Goal: Task Accomplishment & Management: Use online tool/utility

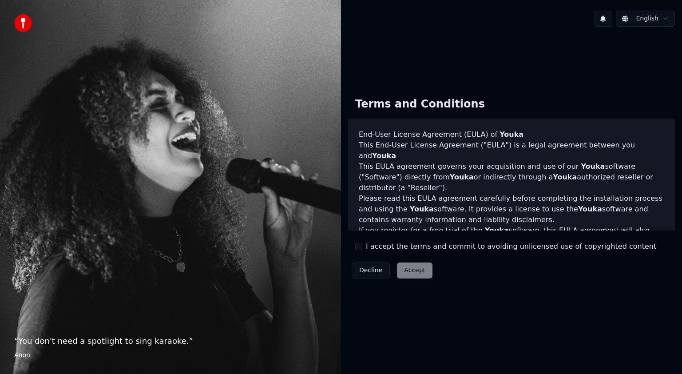
click at [355, 246] on button "I accept the terms and commit to avoiding unlicensed use of copyrighted content" at bounding box center [358, 246] width 7 height 7
click at [405, 265] on button "Accept" at bounding box center [415, 270] width 36 height 16
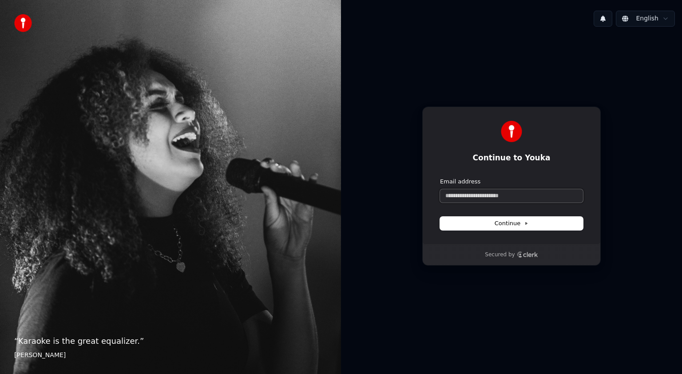
click at [460, 194] on input "Email address" at bounding box center [511, 195] width 143 height 13
type input "*"
click at [484, 220] on button "Continue" at bounding box center [511, 223] width 143 height 13
click at [485, 220] on button "Continue" at bounding box center [511, 223] width 143 height 13
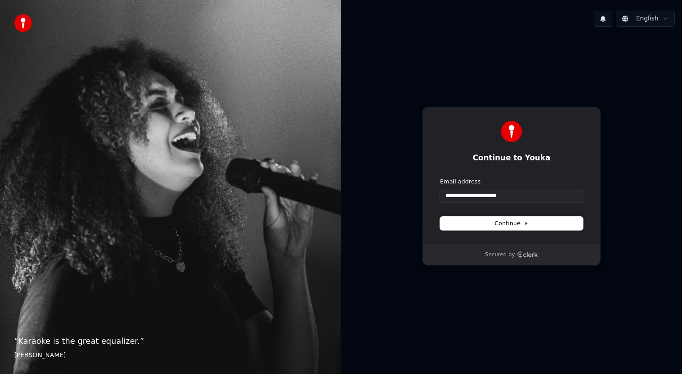
click at [529, 221] on button "Continue" at bounding box center [511, 223] width 143 height 13
click at [651, 16] on html "**********" at bounding box center [341, 187] width 682 height 374
type input "**********"
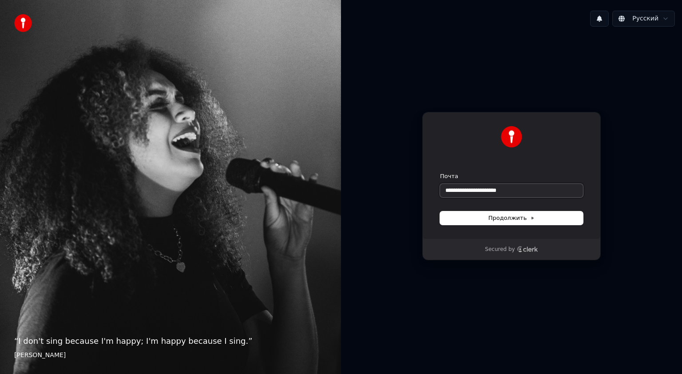
type input "**********"
drag, startPoint x: 519, startPoint y: 190, endPoint x: 435, endPoint y: 199, distance: 84.4
click at [435, 199] on div "**********" at bounding box center [511, 175] width 178 height 127
paste input "**********"
click at [464, 214] on button "Продолжить" at bounding box center [511, 217] width 143 height 13
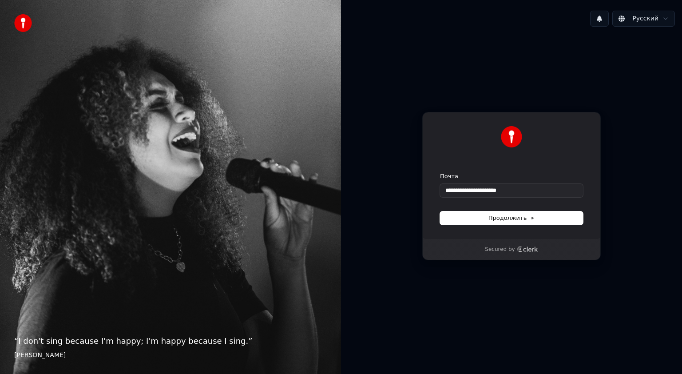
type input "**********"
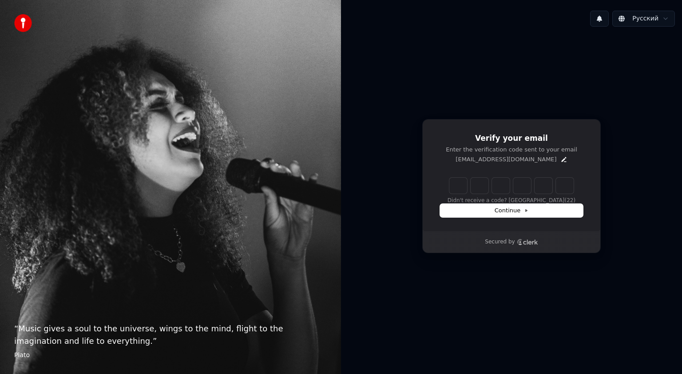
click at [458, 183] on input "Enter verification code" at bounding box center [511, 186] width 124 height 16
paste input "******"
type input "******"
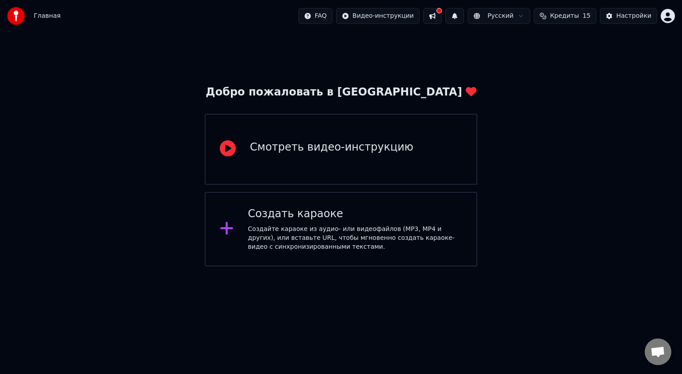
click at [344, 156] on div "Смотреть видео-инструкцию" at bounding box center [331, 149] width 163 height 18
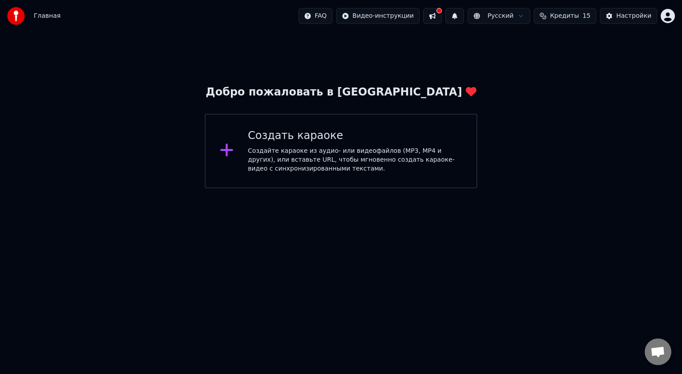
click at [318, 138] on div "Создать караоке" at bounding box center [355, 136] width 214 height 14
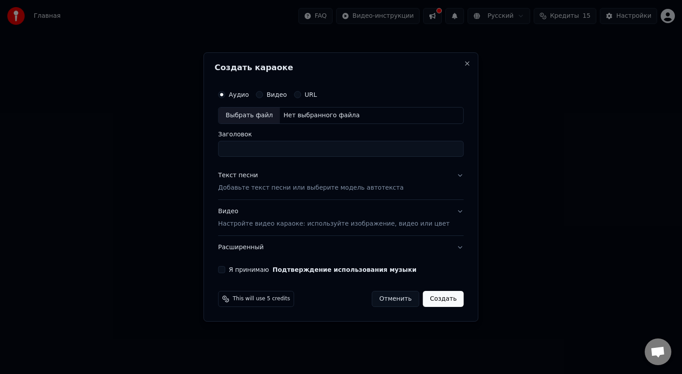
click at [313, 91] on label "URL" at bounding box center [311, 94] width 12 height 6
click at [301, 91] on button "URL" at bounding box center [297, 94] width 7 height 7
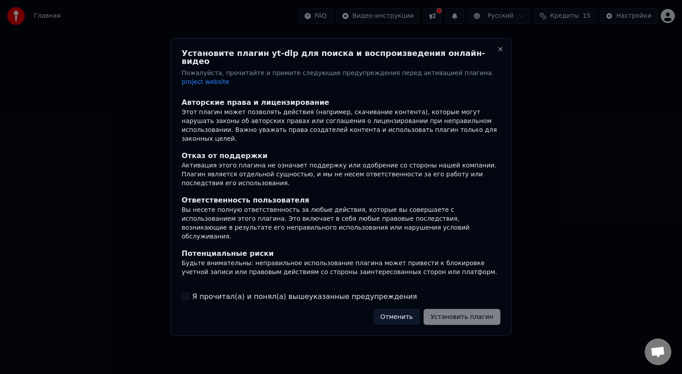
scroll to position [46, 0]
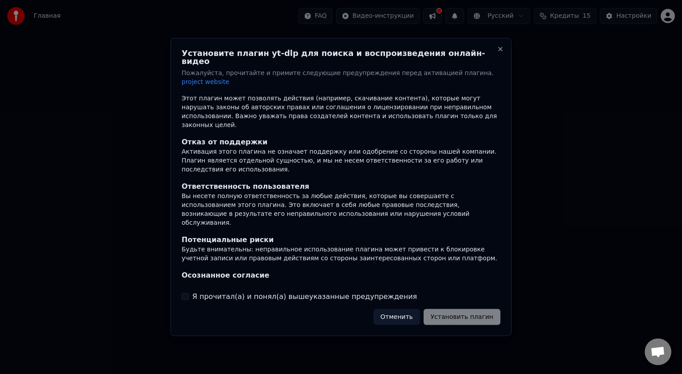
click at [184, 291] on div "Я прочитал(а) и понял(а) вышеуказанные предупреждения" at bounding box center [341, 296] width 319 height 11
click at [187, 293] on button "Я прочитал(а) и понял(а) вышеуказанные предупреждения" at bounding box center [185, 296] width 7 height 7
click at [470, 309] on button "Установить плагин" at bounding box center [461, 317] width 77 height 16
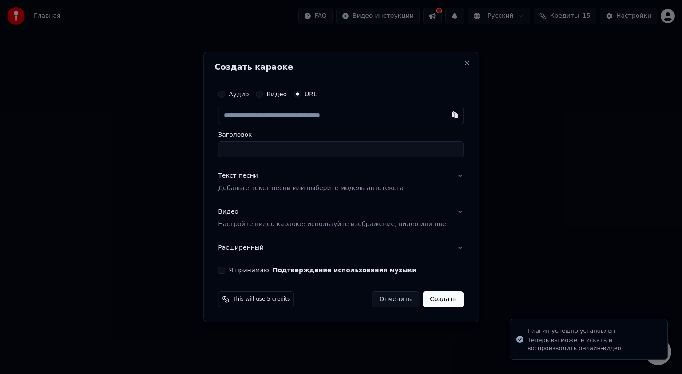
click at [300, 119] on input "text" at bounding box center [340, 116] width 245 height 18
click at [327, 109] on div "Аудио Видео URL" at bounding box center [340, 104] width 245 height 39
click at [282, 95] on label "Видео" at bounding box center [276, 94] width 20 height 6
click at [263, 95] on button "Видео" at bounding box center [259, 94] width 7 height 7
click at [276, 95] on div "Аудио Видео URL" at bounding box center [340, 94] width 245 height 18
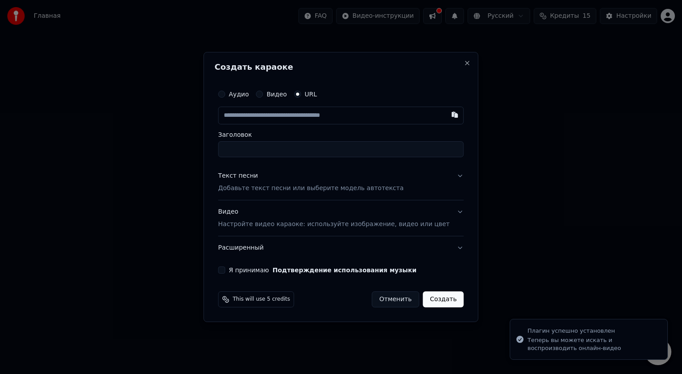
click at [275, 95] on div "Аудио Видео URL" at bounding box center [340, 94] width 245 height 18
click at [355, 150] on input "Заголовок" at bounding box center [340, 149] width 245 height 16
click at [335, 188] on p "Добавьте текст песни или выберите модель автотекста" at bounding box center [311, 188] width 186 height 9
click at [322, 178] on div "Текст песни Добавьте текст песни или выберите модель автотекста" at bounding box center [311, 181] width 186 height 21
click at [263, 171] on div "Текст песни Добавьте текст песни или выберите модель автотекста" at bounding box center [311, 181] width 186 height 21
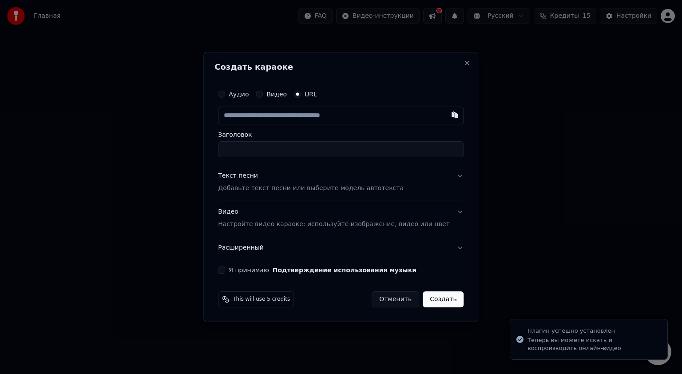
click at [249, 97] on label "Аудио" at bounding box center [239, 94] width 20 height 6
click at [225, 98] on button "Аудио" at bounding box center [221, 94] width 7 height 7
click at [255, 155] on input "Заголовок" at bounding box center [340, 149] width 245 height 16
click at [256, 149] on input "Заголовок" at bounding box center [340, 149] width 245 height 16
click at [470, 173] on html "Главная FAQ Видео-инструкции Русский Кредиты 15 Настройки Добро пожаловать в Yo…" at bounding box center [341, 94] width 682 height 188
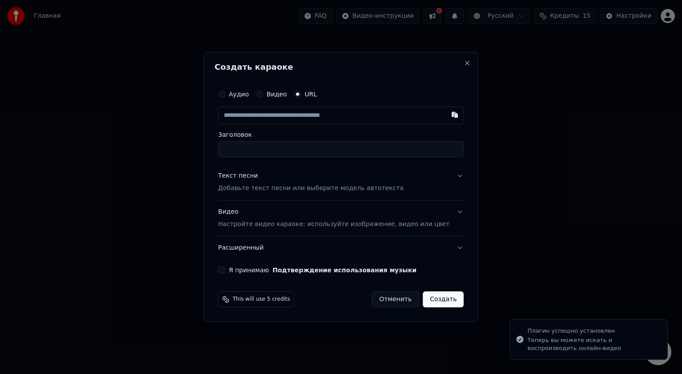
click at [541, 188] on html "Главная FAQ Видео-инструкции Русский Кредиты 15 Настройки Добро пожаловать в Yo…" at bounding box center [341, 94] width 682 height 188
click at [584, 188] on html "Главная FAQ Видео-инструкции Русский Кредиты 15 Настройки Добро пожаловать в Yo…" at bounding box center [341, 94] width 682 height 188
click at [608, 188] on html "Главная FAQ Видео-инструкции Русский Кредиты 15 Настройки Добро пожаловать в Yo…" at bounding box center [341, 94] width 682 height 188
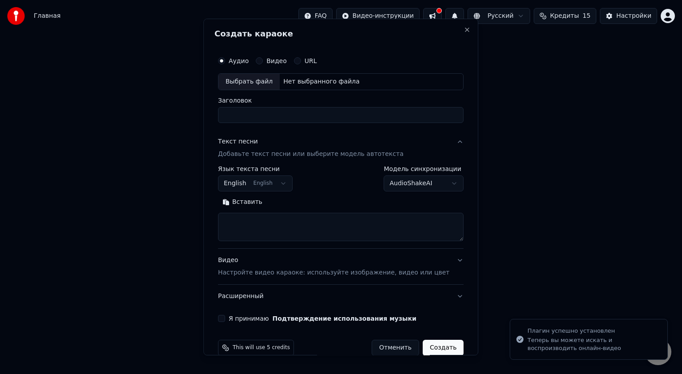
select select
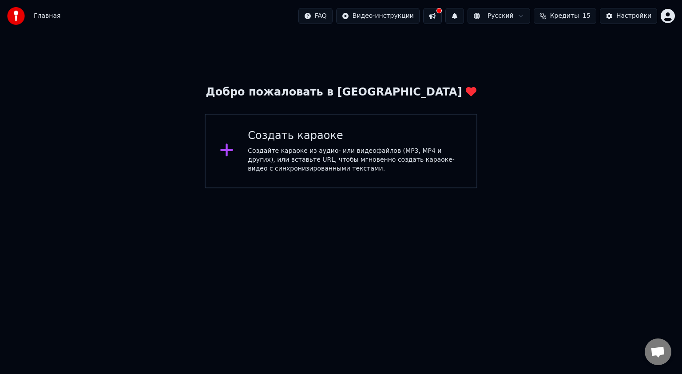
click at [275, 166] on div "Создайте караоке из аудио- или видеофайлов (MP3, MP4 и других), или вставьте UR…" at bounding box center [355, 159] width 214 height 27
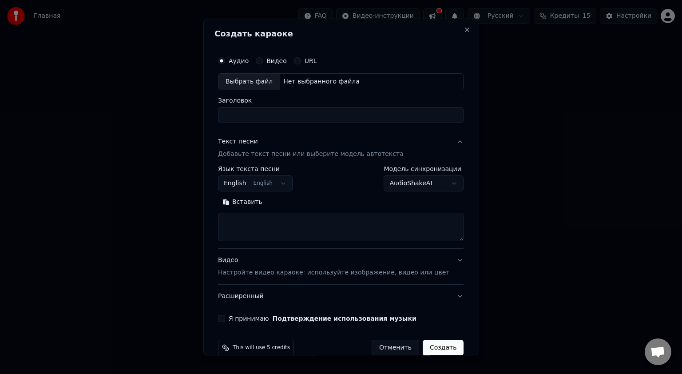
click at [301, 60] on button "URL" at bounding box center [297, 60] width 7 height 7
click at [306, 85] on input "text" at bounding box center [340, 82] width 245 height 18
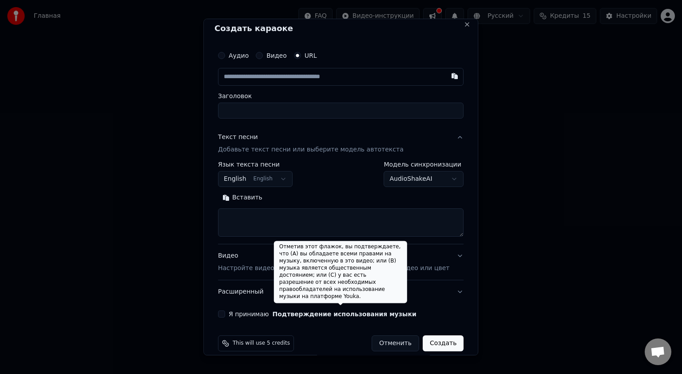
scroll to position [0, 0]
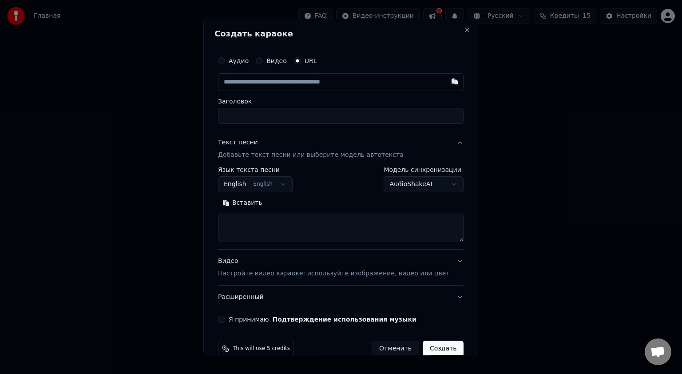
paste input "**********"
type input "**********"
click at [233, 154] on p "Добавьте текст песни или выберите модель автотекста" at bounding box center [311, 154] width 186 height 9
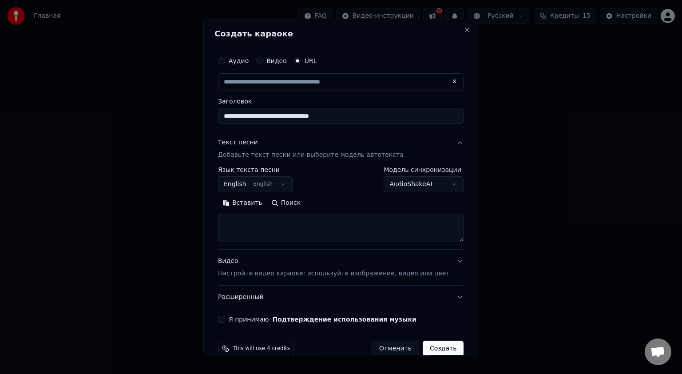
type input "**********"
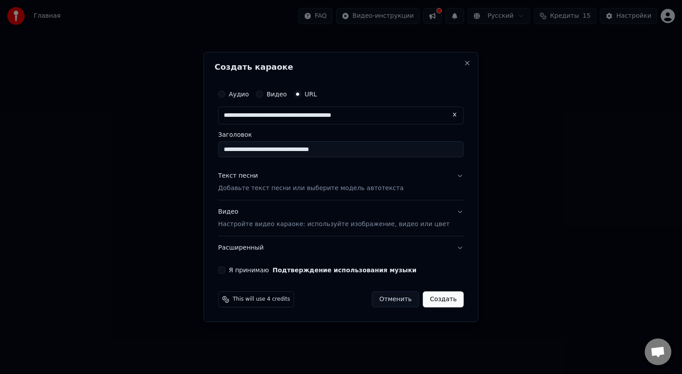
click at [243, 174] on div "Текст песни" at bounding box center [238, 175] width 40 height 9
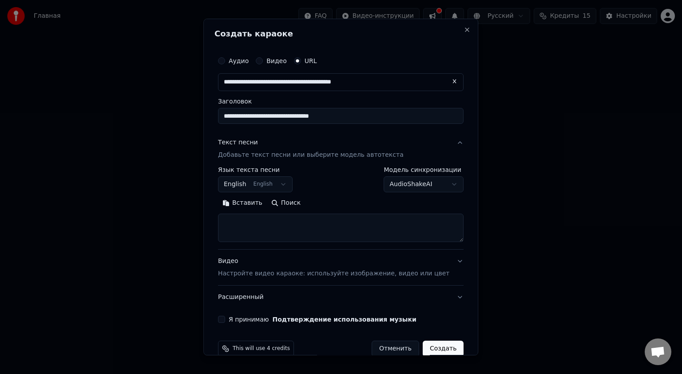
click at [364, 153] on p "Добавьте текст песни или выберите модель автотекста" at bounding box center [311, 154] width 186 height 9
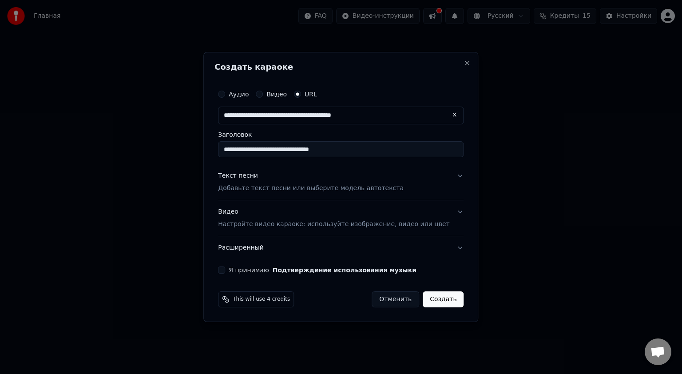
click at [347, 187] on p "Добавьте текст песни или выберите модель автотекста" at bounding box center [311, 188] width 186 height 9
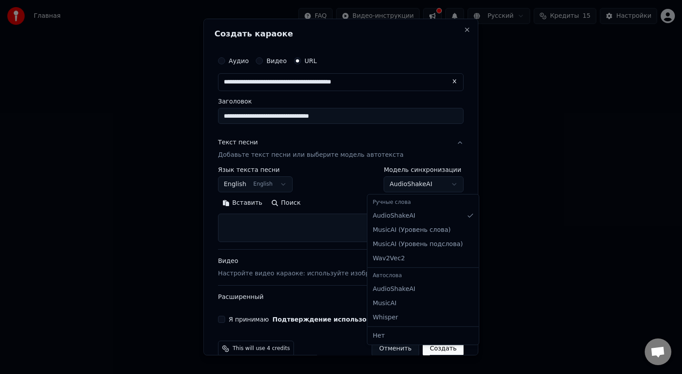
click at [400, 183] on body "**********" at bounding box center [341, 94] width 682 height 188
click at [418, 185] on body "**********" at bounding box center [341, 94] width 682 height 188
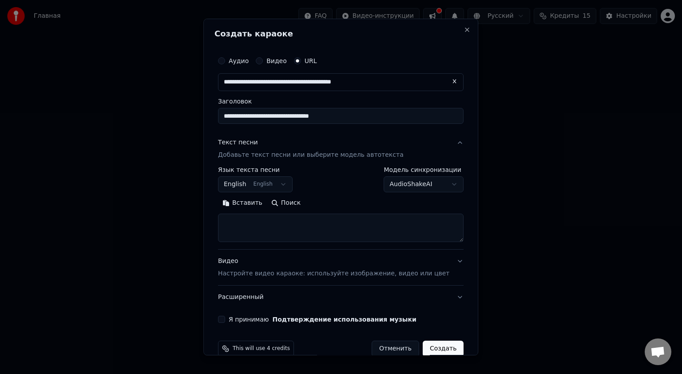
click at [286, 182] on button "English English" at bounding box center [255, 184] width 75 height 16
click at [245, 184] on button "English English" at bounding box center [255, 184] width 75 height 16
click at [271, 186] on button "English English" at bounding box center [255, 184] width 75 height 16
click at [257, 222] on div at bounding box center [341, 187] width 682 height 374
click at [329, 119] on div at bounding box center [341, 187] width 682 height 374
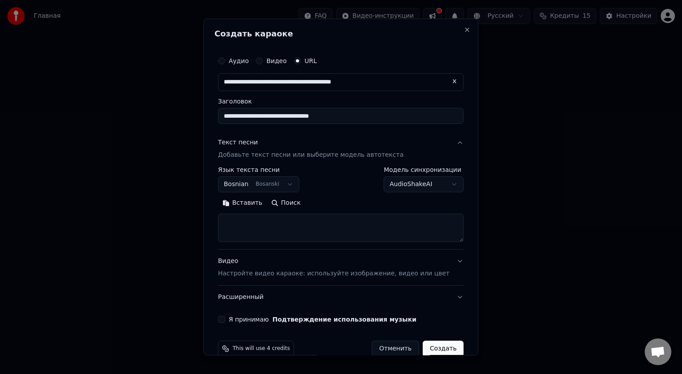
click at [237, 182] on body "**********" at bounding box center [341, 94] width 682 height 188
click at [225, 318] on button "Я принимаю Подтверждение использования музыки" at bounding box center [221, 319] width 7 height 7
click at [423, 350] on button "Создать" at bounding box center [443, 348] width 41 height 16
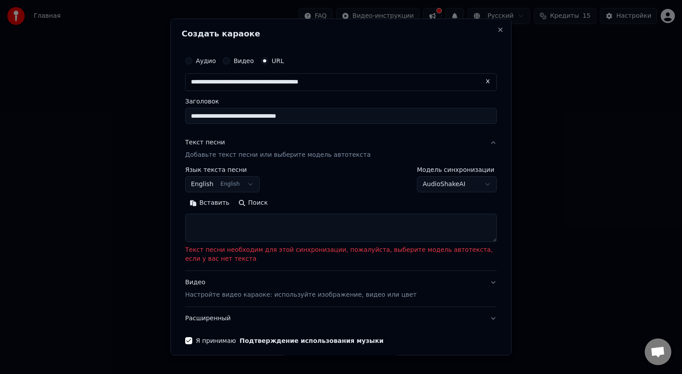
click at [199, 186] on button "English English" at bounding box center [222, 184] width 75 height 16
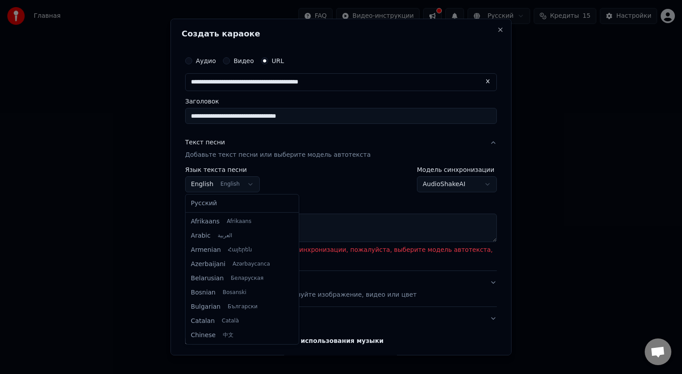
scroll to position [71, 0]
select select "**"
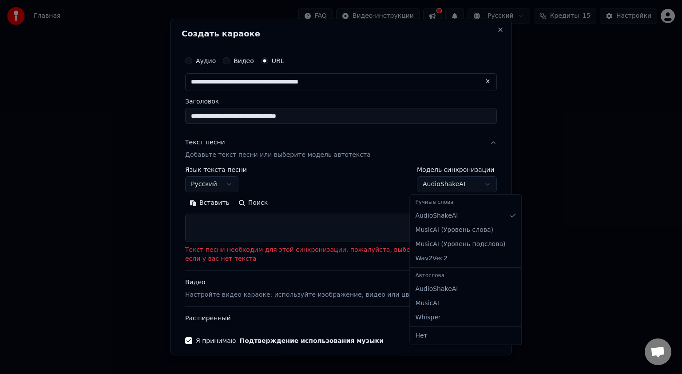
click at [430, 182] on body "**********" at bounding box center [341, 94] width 682 height 188
click at [257, 188] on body "**********" at bounding box center [341, 94] width 682 height 188
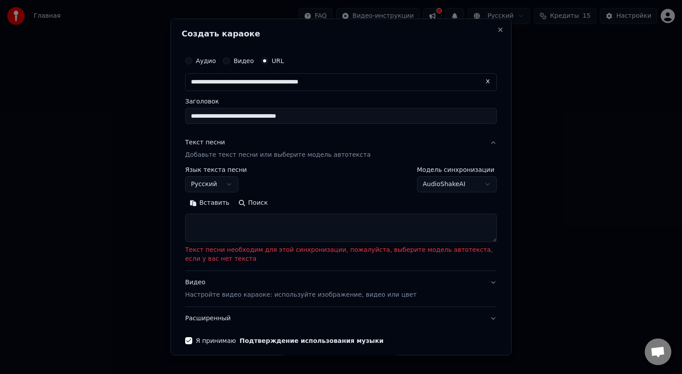
click at [257, 199] on button "Поиск" at bounding box center [253, 203] width 38 height 14
type textarea "**********"
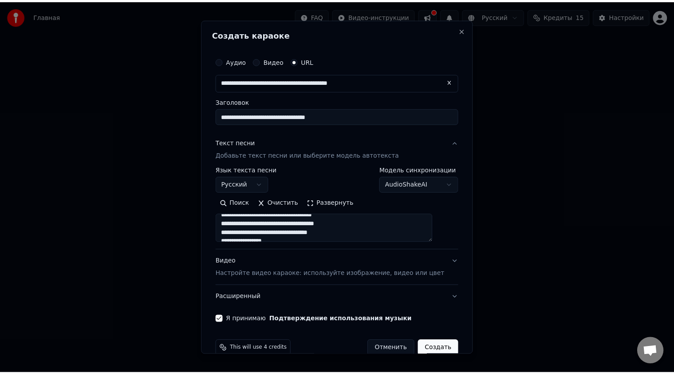
scroll to position [237, 0]
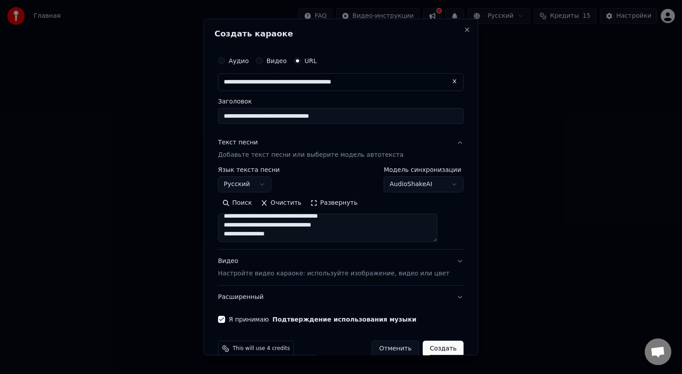
click at [423, 345] on button "Создать" at bounding box center [443, 348] width 41 height 16
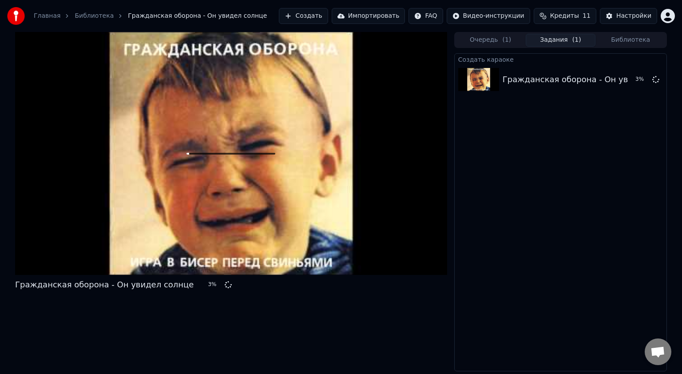
click at [561, 12] on span "Кредиты" at bounding box center [564, 16] width 29 height 9
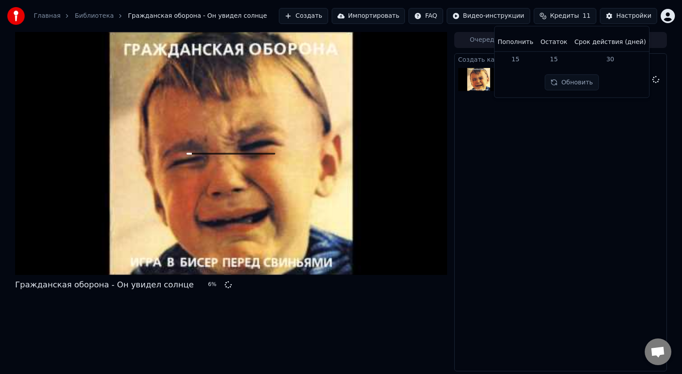
click at [551, 155] on div "Создать караоке Гражданская оборона - Он увидел солнце 6 %" at bounding box center [560, 212] width 213 height 318
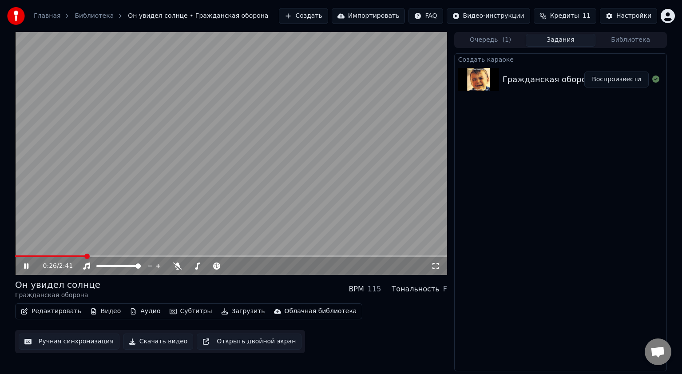
click at [297, 110] on video at bounding box center [231, 153] width 432 height 243
click at [36, 310] on button "Редактировать" at bounding box center [50, 311] width 67 height 12
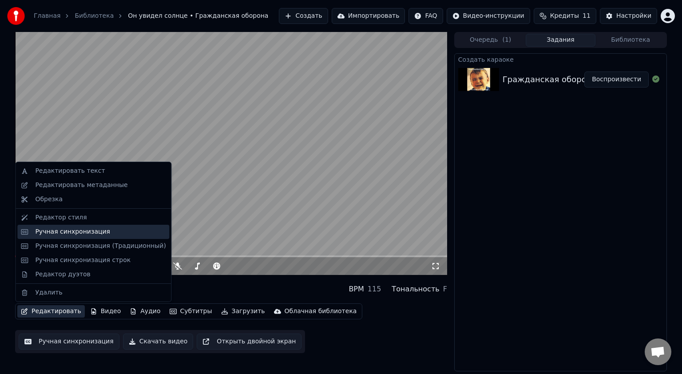
click at [50, 235] on div "Ручная синхронизация" at bounding box center [72, 231] width 75 height 9
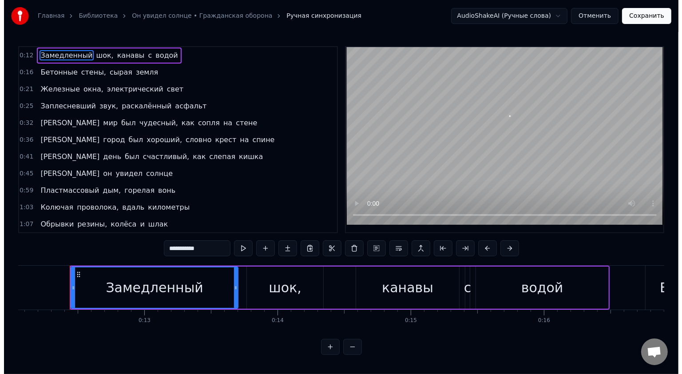
scroll to position [0, 1612]
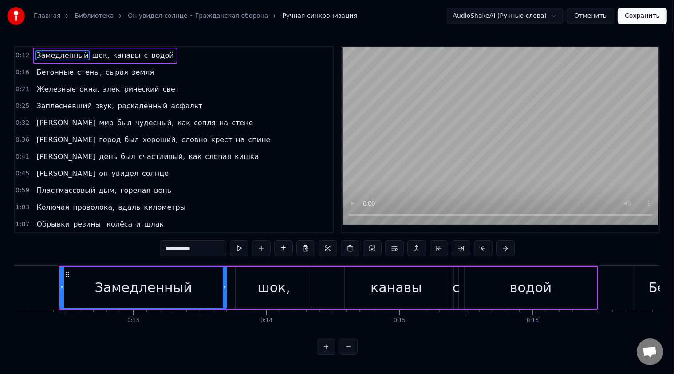
click at [134, 16] on link "Он увидел солнце • Гражданская оборона" at bounding box center [198, 16] width 140 height 9
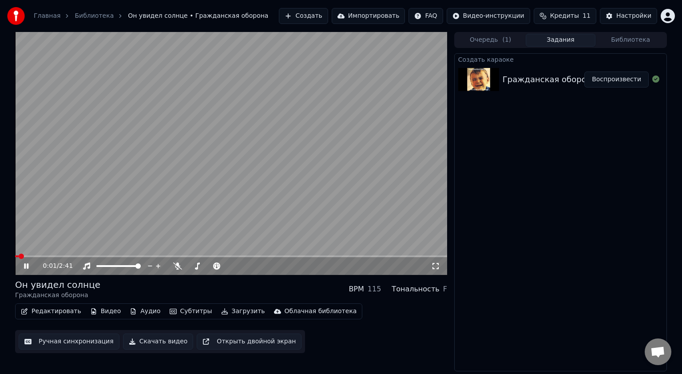
click at [176, 123] on video at bounding box center [231, 153] width 432 height 243
click at [43, 306] on button "Редактировать" at bounding box center [50, 311] width 67 height 12
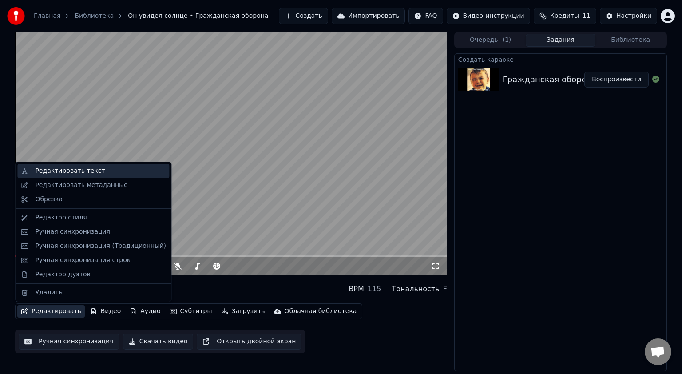
click at [58, 174] on div "Редактировать текст" at bounding box center [70, 170] width 70 height 9
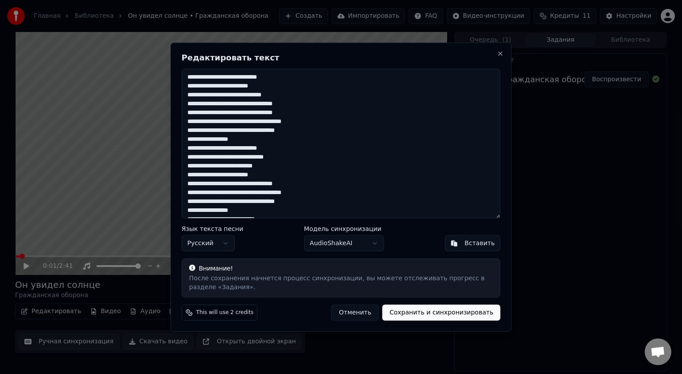
drag, startPoint x: 250, startPoint y: 211, endPoint x: 163, endPoint y: 37, distance: 195.0
click at [163, 37] on body "Главная Библиотека Он увидел солнце • Гражданская оборона Создать Импортировать…" at bounding box center [341, 187] width 682 height 374
paste textarea "**********"
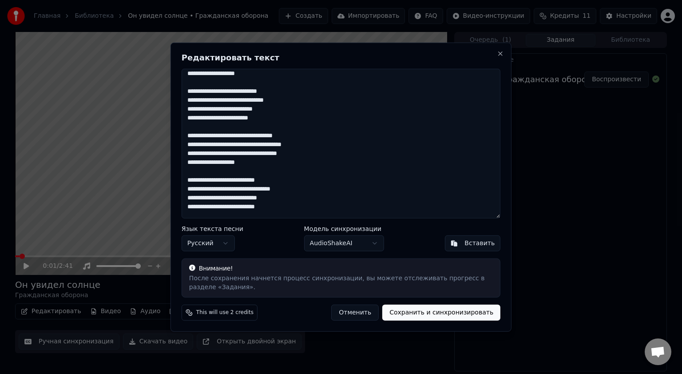
scroll to position [89, 0]
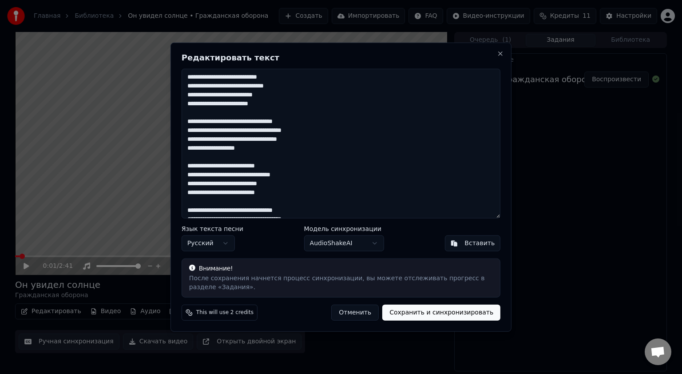
type textarea "**********"
click at [433, 314] on button "Сохранить и синхронизировать" at bounding box center [441, 312] width 118 height 16
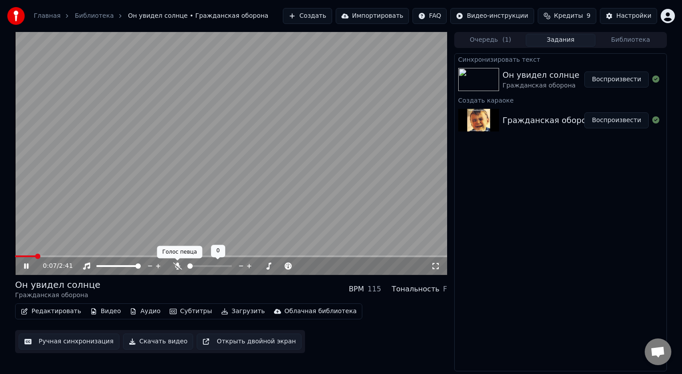
click at [176, 264] on icon at bounding box center [177, 265] width 9 height 7
click at [246, 256] on span at bounding box center [131, 256] width 233 height 2
click at [240, 257] on span at bounding box center [127, 256] width 225 height 2
click at [215, 256] on span at bounding box center [130, 256] width 230 height 2
click at [233, 185] on video at bounding box center [231, 153] width 432 height 243
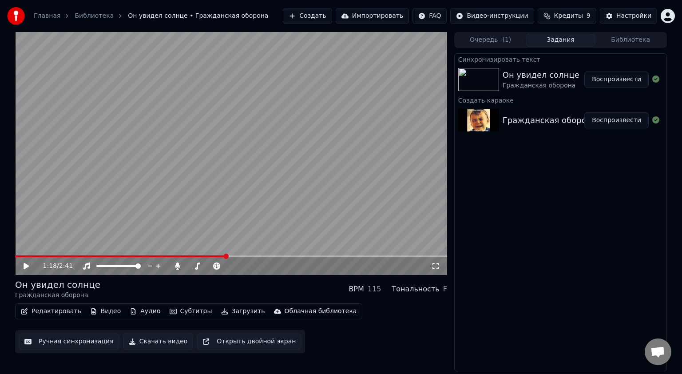
click at [56, 313] on button "Редактировать" at bounding box center [50, 311] width 67 height 12
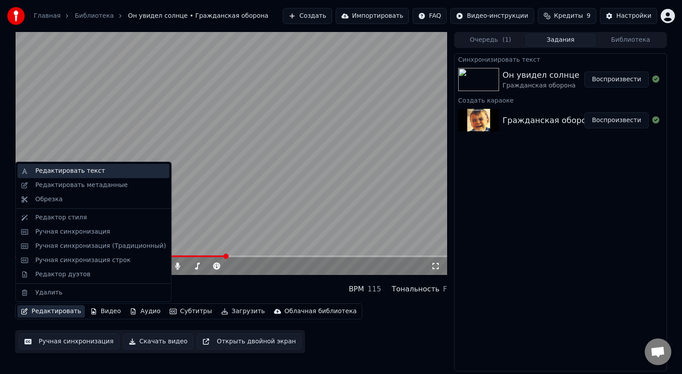
click at [62, 172] on div "Редактировать текст" at bounding box center [70, 170] width 70 height 9
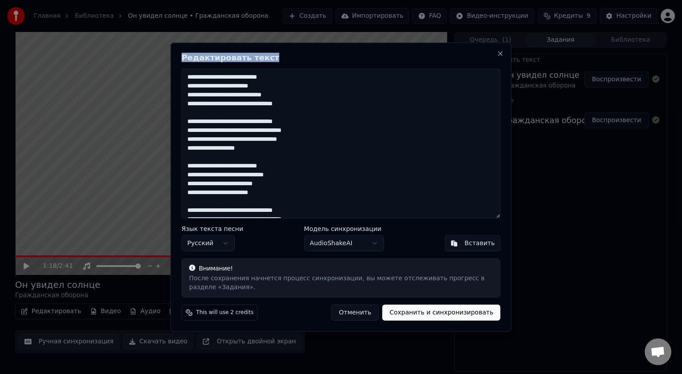
drag, startPoint x: 267, startPoint y: 51, endPoint x: 333, endPoint y: 67, distance: 67.5
click at [333, 67] on div "**********" at bounding box center [340, 187] width 341 height 289
click at [503, 53] on button "Close" at bounding box center [500, 53] width 7 height 7
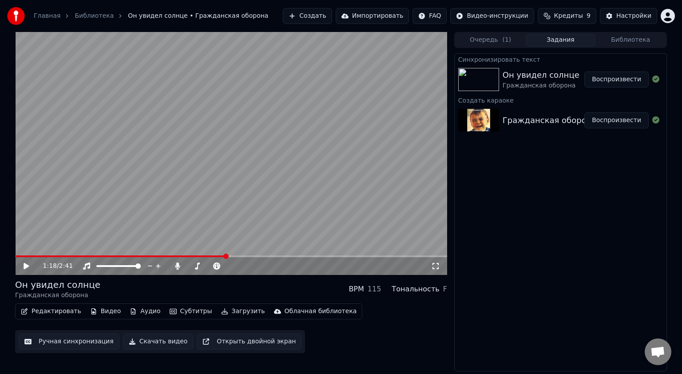
click at [228, 157] on video at bounding box center [231, 153] width 432 height 243
click at [18, 253] on video at bounding box center [231, 153] width 432 height 243
click at [15, 254] on span at bounding box center [17, 255] width 5 height 5
click at [179, 155] on video at bounding box center [231, 153] width 432 height 243
click at [181, 266] on icon at bounding box center [177, 265] width 9 height 7
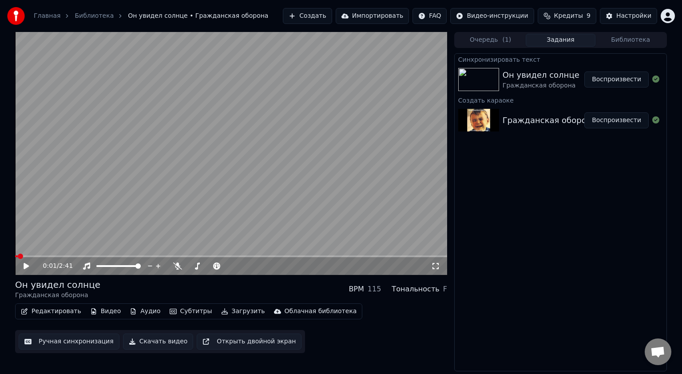
click at [276, 134] on video at bounding box center [231, 153] width 432 height 243
click at [257, 140] on video at bounding box center [231, 153] width 432 height 243
click at [226, 162] on video at bounding box center [231, 153] width 432 height 243
click at [436, 262] on icon at bounding box center [435, 265] width 9 height 7
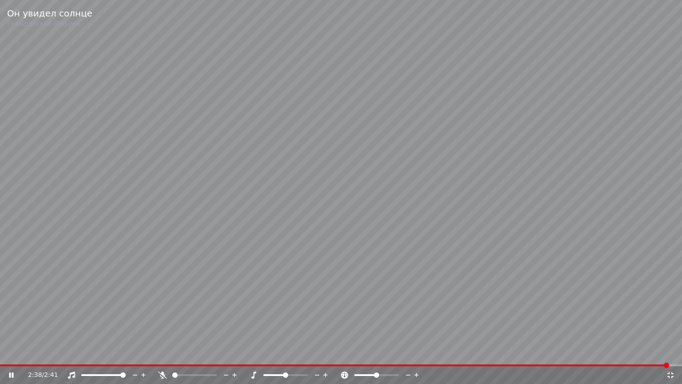
click at [359, 215] on video at bounding box center [341, 192] width 682 height 384
click at [673, 372] on icon at bounding box center [670, 374] width 9 height 7
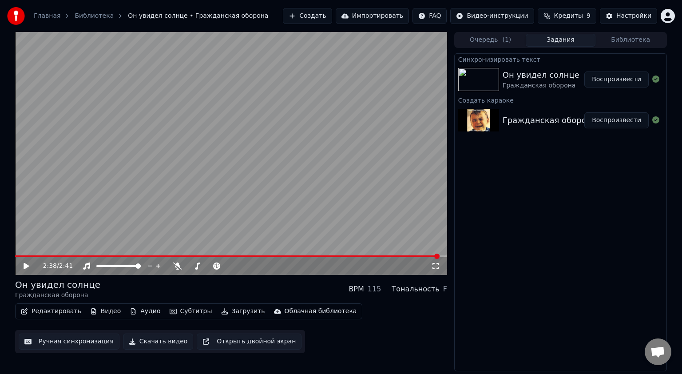
click at [152, 341] on button "Скачать видео" at bounding box center [158, 341] width 71 height 16
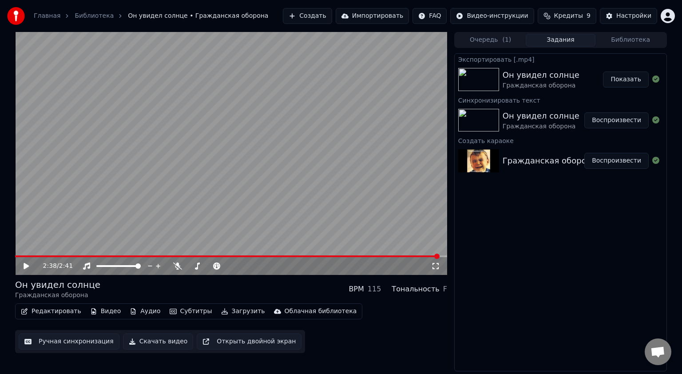
click at [625, 78] on button "Показать" at bounding box center [626, 79] width 46 height 16
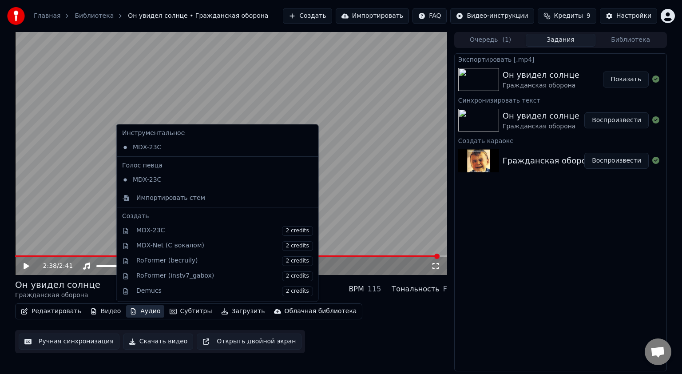
click at [133, 312] on button "Аудио" at bounding box center [145, 311] width 38 height 12
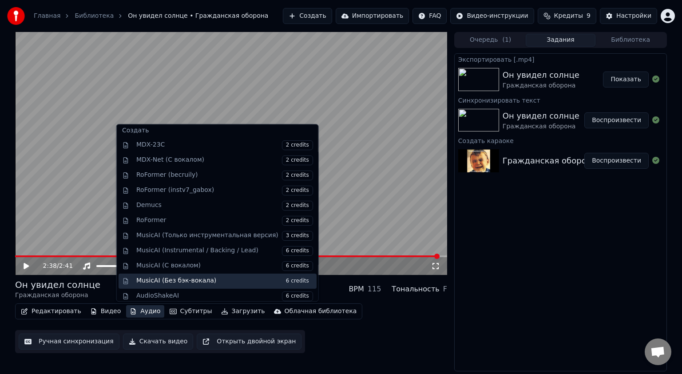
scroll to position [87, 0]
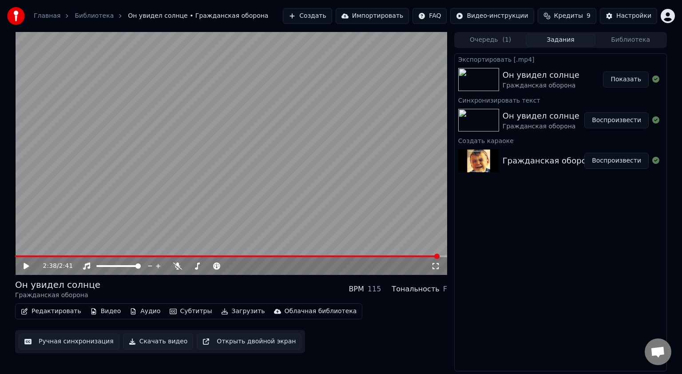
click at [538, 315] on div "Экспортировать [.mp4] Он увидел солнце Гражданская оборона Показать Синхронизир…" at bounding box center [560, 212] width 213 height 318
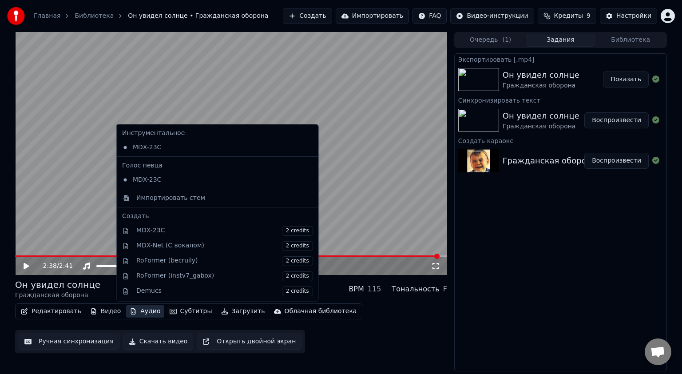
click at [137, 313] on button "Аудио" at bounding box center [145, 311] width 38 height 12
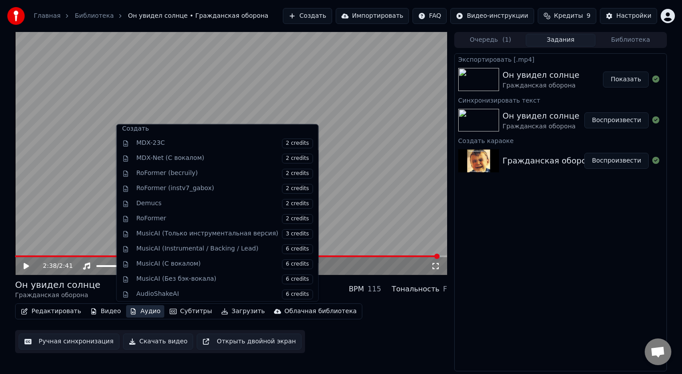
click at [521, 305] on div "Экспортировать [.mp4] Он увидел солнце Гражданская оборона Показать Синхронизир…" at bounding box center [560, 212] width 213 height 318
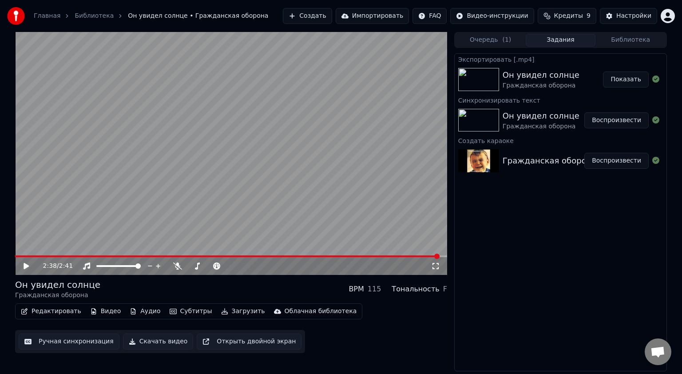
click at [620, 80] on button "Показать" at bounding box center [626, 79] width 46 height 16
